Goal: Information Seeking & Learning: Understand process/instructions

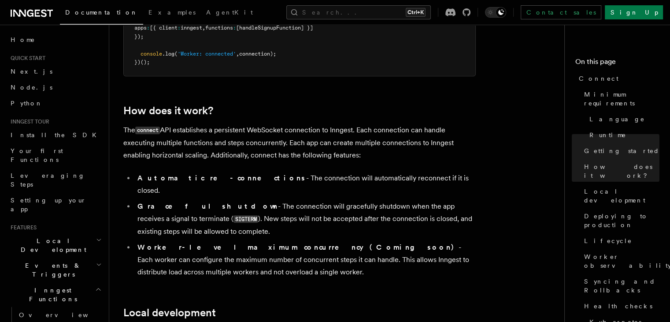
scroll to position [858, 0]
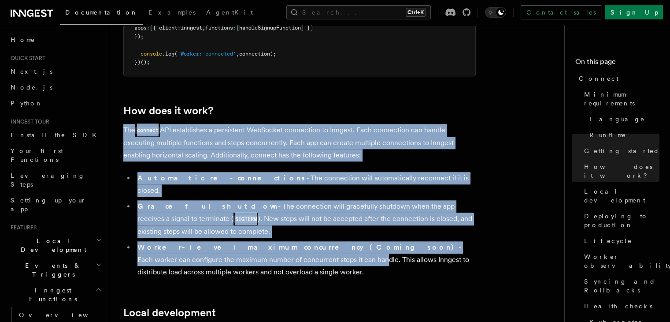
drag, startPoint x: 220, startPoint y: 210, endPoint x: 232, endPoint y: 101, distance: 109.9
click at [237, 124] on p "The connect API establishes a persistent WebSocket connection to Inngest. Each …" at bounding box center [299, 142] width 353 height 37
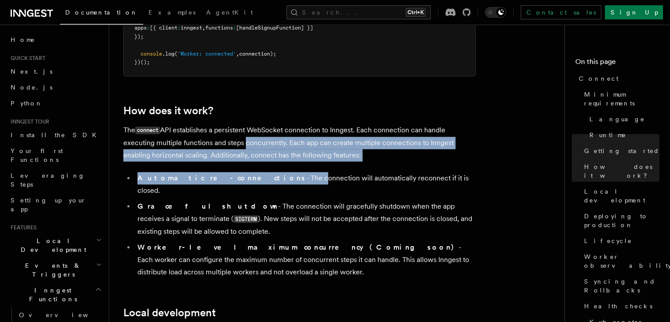
drag, startPoint x: 241, startPoint y: 130, endPoint x: 242, endPoint y: 104, distance: 26.0
click at [244, 124] on p "The connect API establishes a persistent WebSocket connection to Inngest. Each …" at bounding box center [299, 142] width 353 height 37
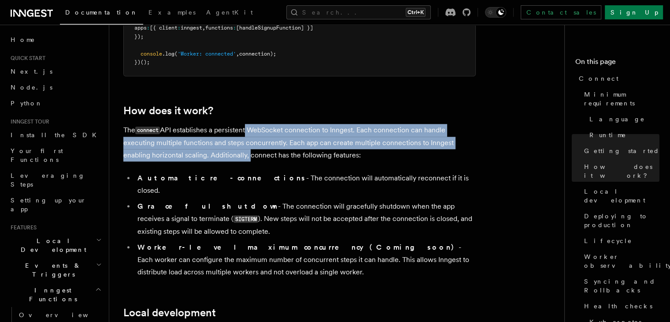
drag, startPoint x: 249, startPoint y: 120, endPoint x: 251, endPoint y: 100, distance: 20.4
click at [247, 124] on p "The connect API establishes a persistent WebSocket connection to Inngest. Each …" at bounding box center [299, 142] width 353 height 37
click at [254, 124] on p "The connect API establishes a persistent WebSocket connection to Inngest. Each …" at bounding box center [299, 142] width 353 height 37
drag, startPoint x: 260, startPoint y: 127, endPoint x: 258, endPoint y: 85, distance: 41.9
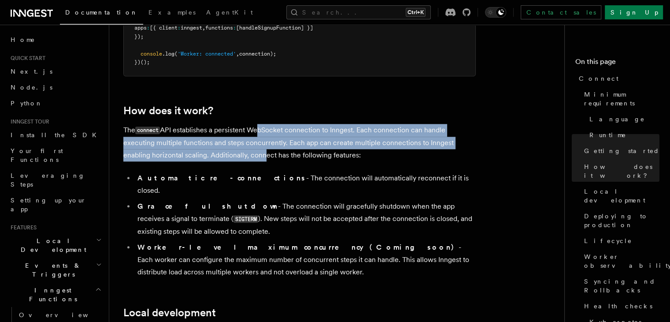
click at [260, 124] on p "The connect API establishes a persistent WebSocket connection to Inngest. Each …" at bounding box center [299, 142] width 353 height 37
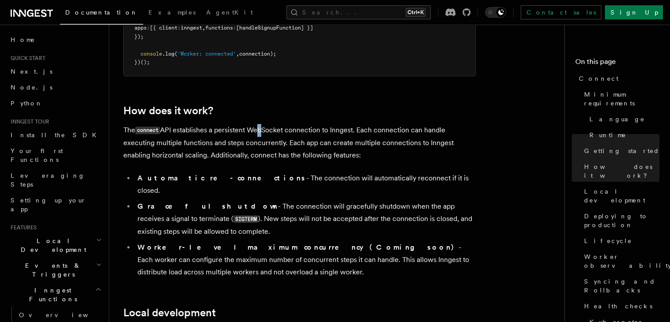
drag, startPoint x: 260, startPoint y: 96, endPoint x: 255, endPoint y: 83, distance: 13.3
click at [268, 124] on p "The connect API establishes a persistent WebSocket connection to Inngest. Each …" at bounding box center [299, 142] width 353 height 37
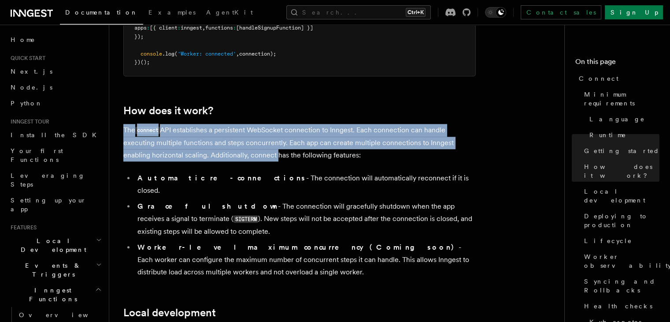
drag, startPoint x: 268, startPoint y: 120, endPoint x: 267, endPoint y: 77, distance: 43.2
click at [267, 104] on h2 "How does it work?" at bounding box center [299, 110] width 353 height 12
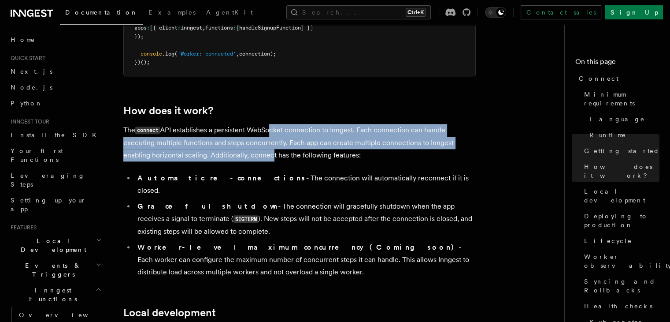
drag, startPoint x: 269, startPoint y: 121, endPoint x: 268, endPoint y: 85, distance: 36.1
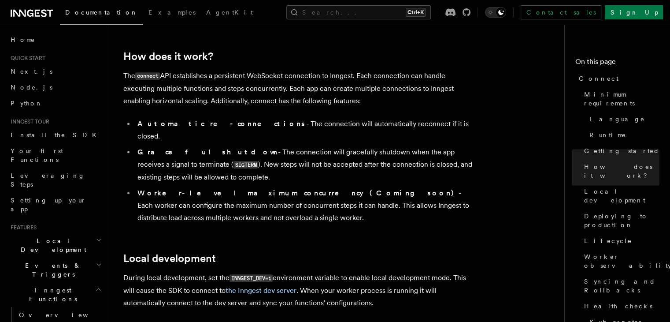
scroll to position [914, 0]
